Goal: Ask a question

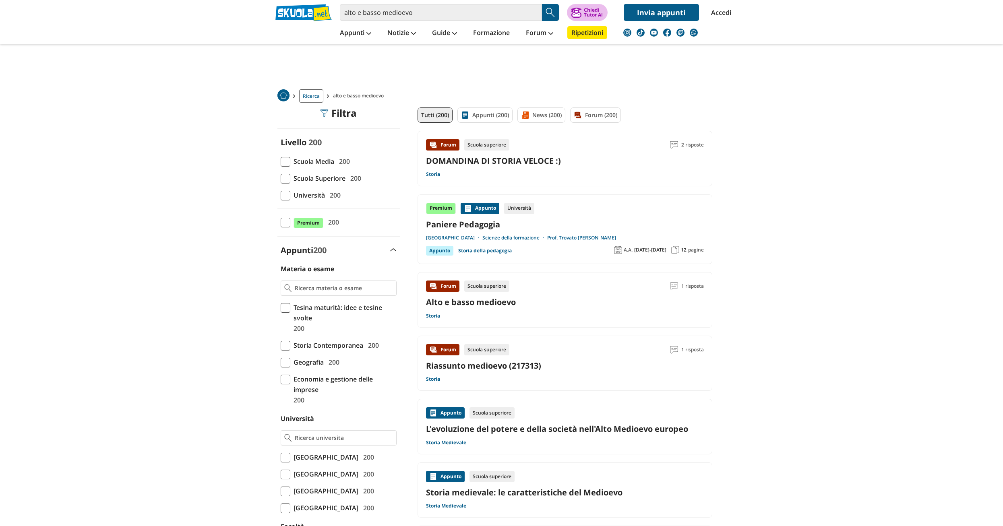
click at [597, 15] on div "Chiedi Tutor AI" at bounding box center [593, 13] width 19 height 10
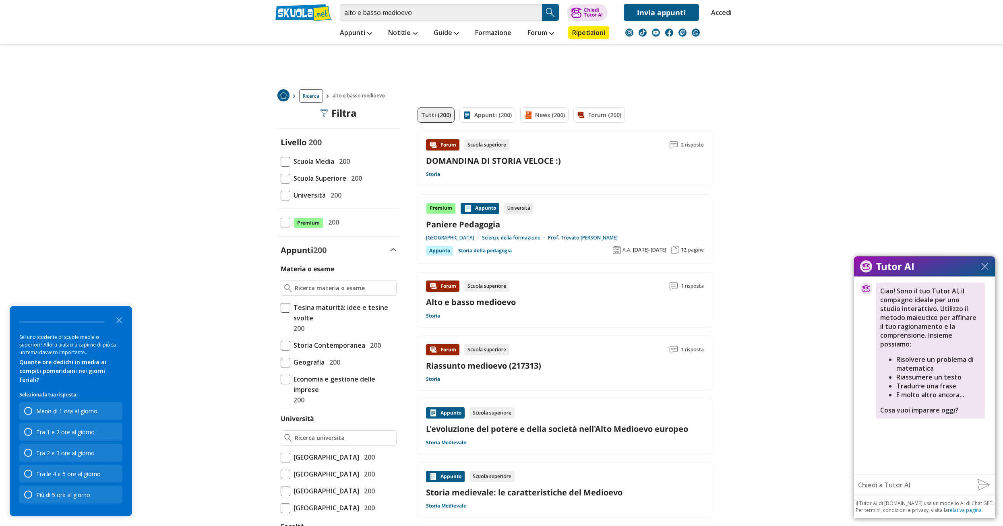
click at [916, 482] on input "text" at bounding box center [912, 485] width 117 height 16
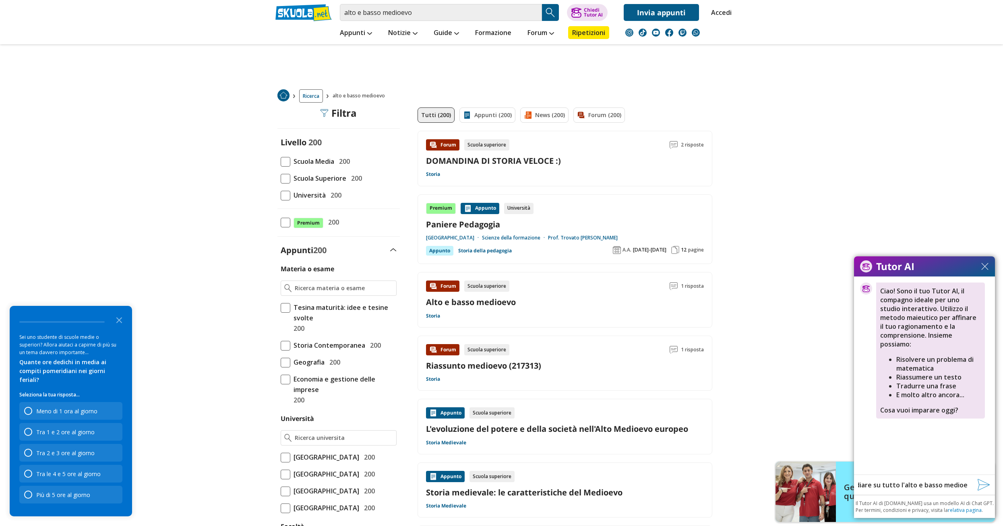
scroll to position [0, 95]
type input "mi serve un riassunto da studiare su tutto l'alto e basso medioevo"
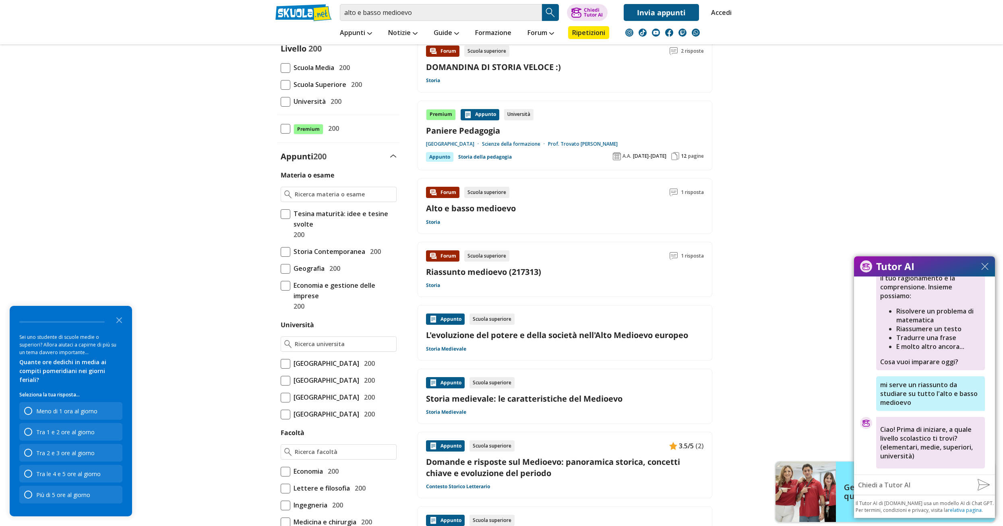
scroll to position [121, 0]
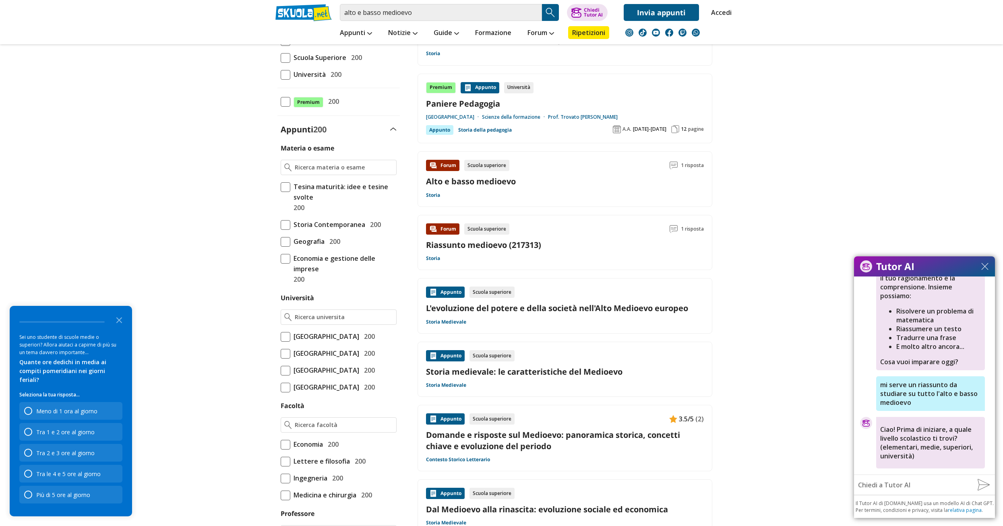
click at [912, 484] on input "text" at bounding box center [912, 485] width 117 height 16
type input "s"
type input "y"
type input "terza superiore"
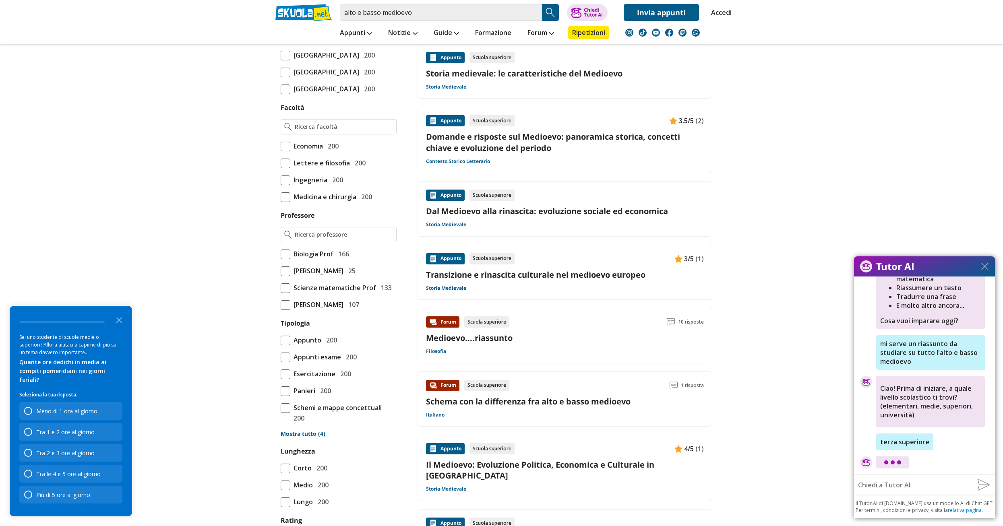
scroll to position [443, 0]
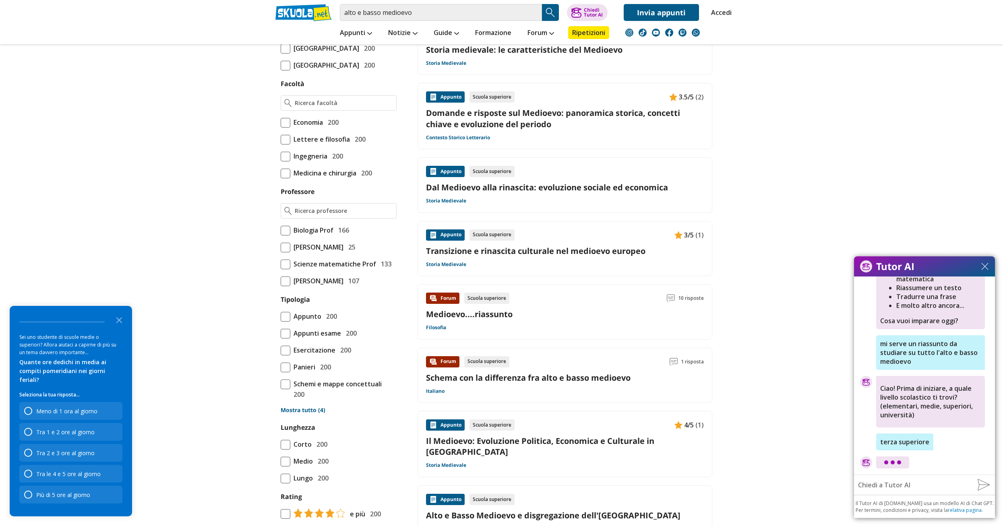
click at [564, 387] on div "Forum Scuola superiore 1 risposta Schema con la differenza fra alto e basso med…" at bounding box center [565, 375] width 278 height 39
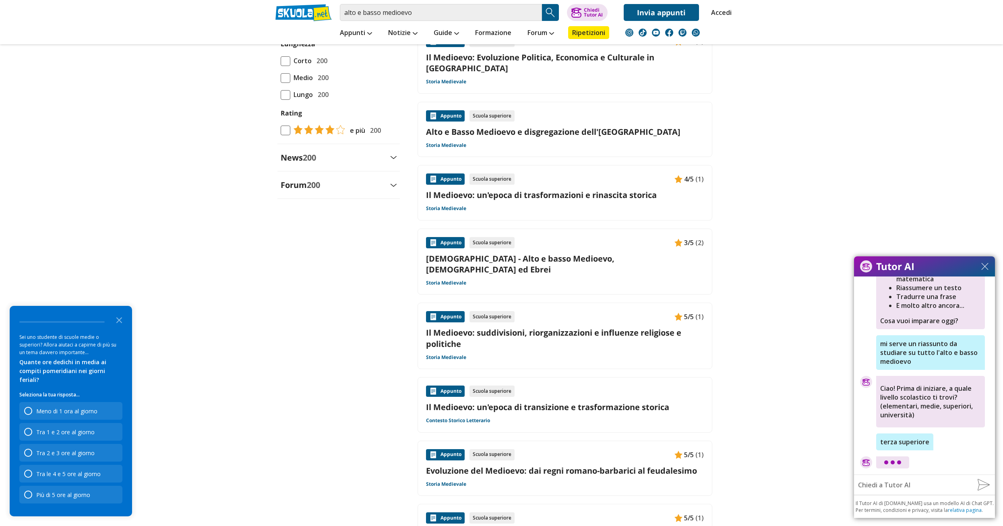
scroll to position [967, 0]
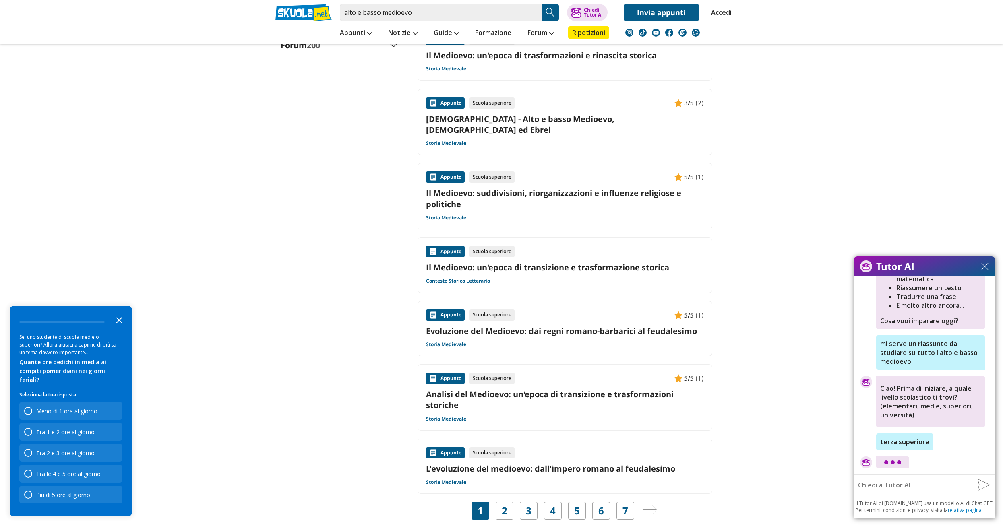
click at [121, 323] on polygon "Close the survey" at bounding box center [119, 320] width 6 height 6
